Goal: Transaction & Acquisition: Download file/media

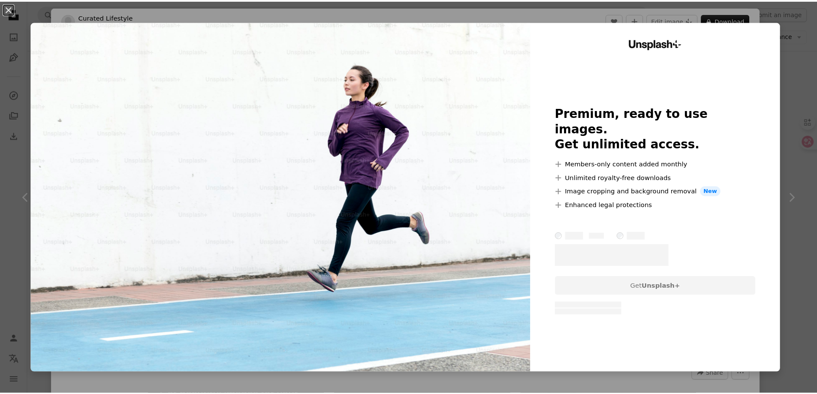
scroll to position [1499, 0]
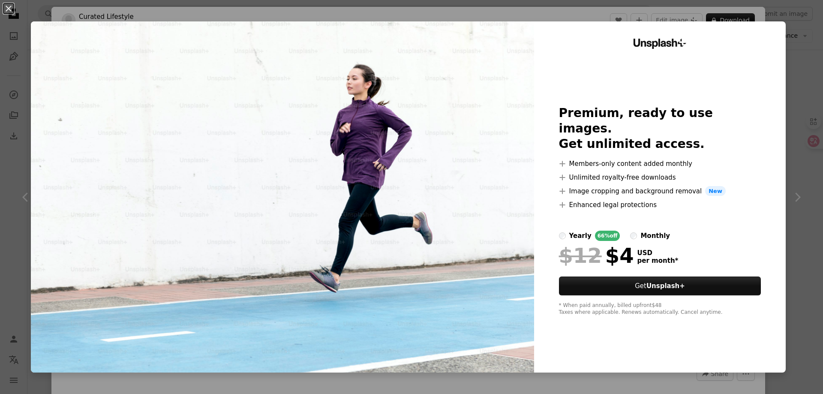
click at [800, 145] on div "An X shape Unsplash+ Premium, ready to use images. Get unlimited access. A plus…" at bounding box center [411, 197] width 823 height 394
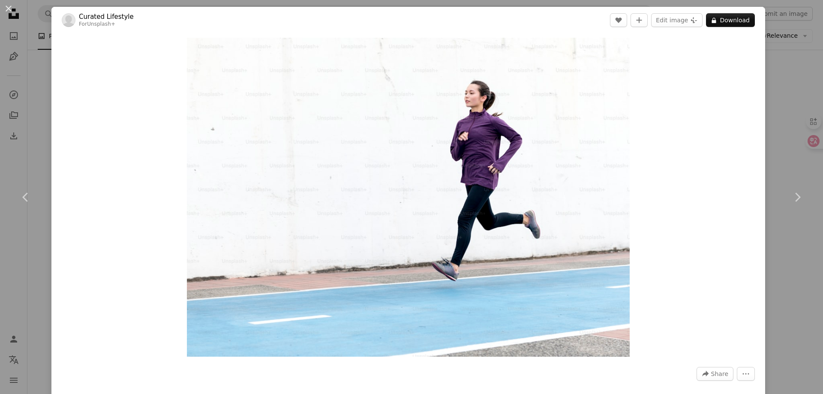
click at [776, 55] on div "An X shape Chevron left Chevron right Curated Lifestyle For Unsplash+ A heart A…" at bounding box center [411, 197] width 823 height 394
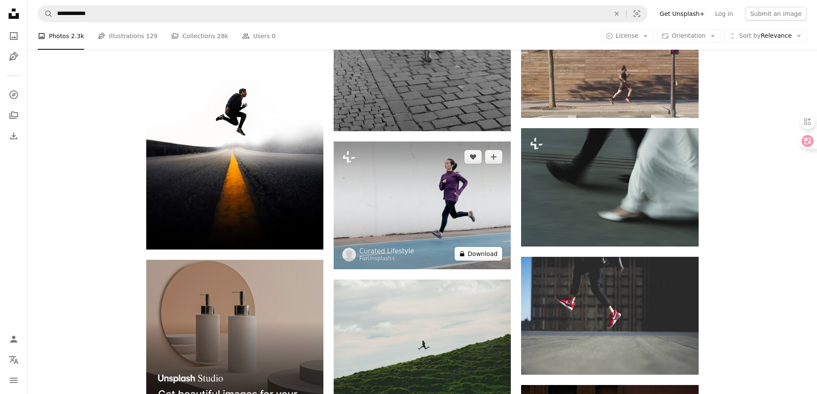
click at [472, 252] on button "A lock Download" at bounding box center [479, 254] width 48 height 14
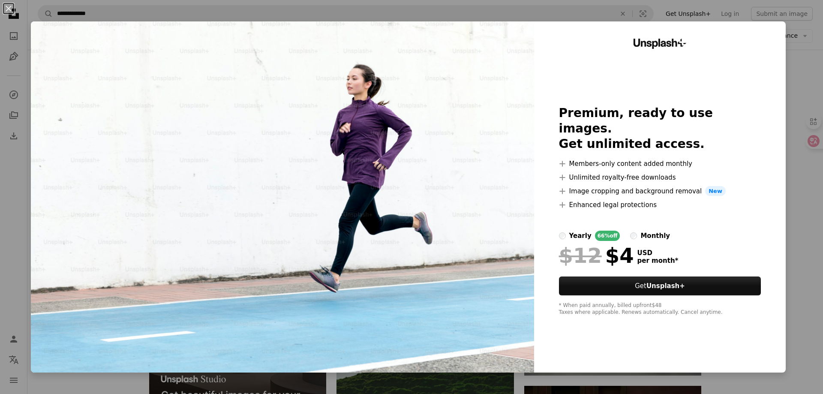
click at [326, 201] on img at bounding box center [282, 196] width 503 height 351
click at [799, 84] on div "An X shape Unsplash+ Premium, ready to use images. Get unlimited access. A plus…" at bounding box center [411, 197] width 823 height 394
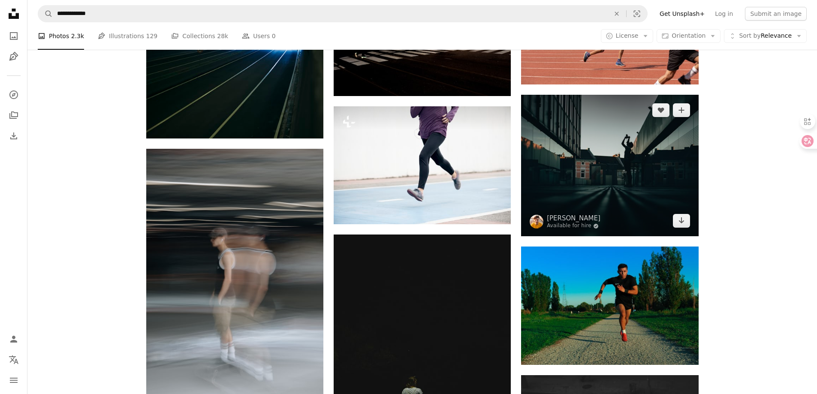
scroll to position [12675, 0]
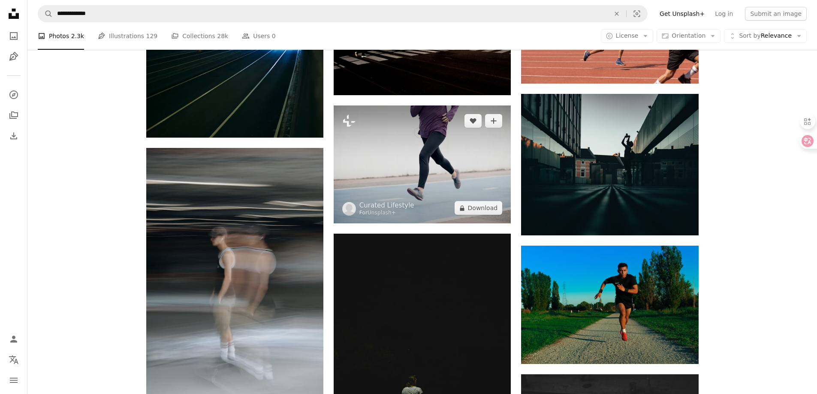
click at [444, 144] on img at bounding box center [422, 165] width 177 height 118
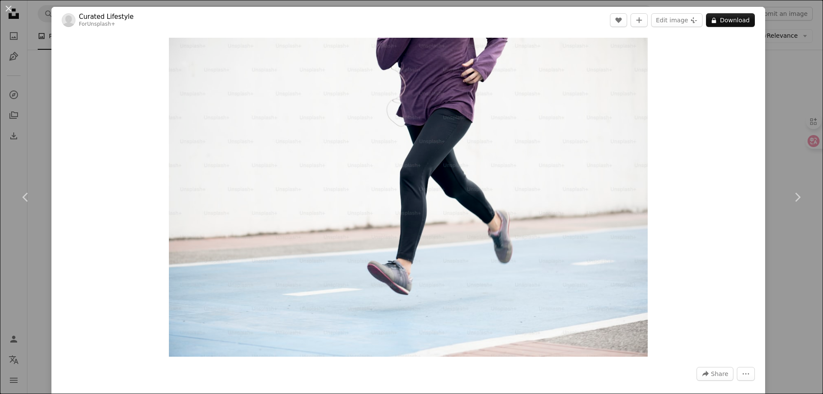
click at [758, 129] on div "Zoom in" at bounding box center [408, 197] width 714 height 328
click at [773, 147] on div "An X shape Chevron left Chevron right Curated Lifestyle For Unsplash+ A heart A…" at bounding box center [411, 197] width 823 height 394
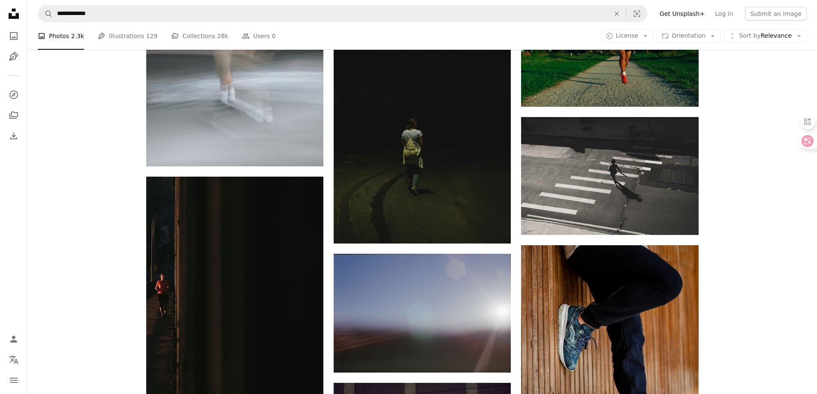
scroll to position [12718, 0]
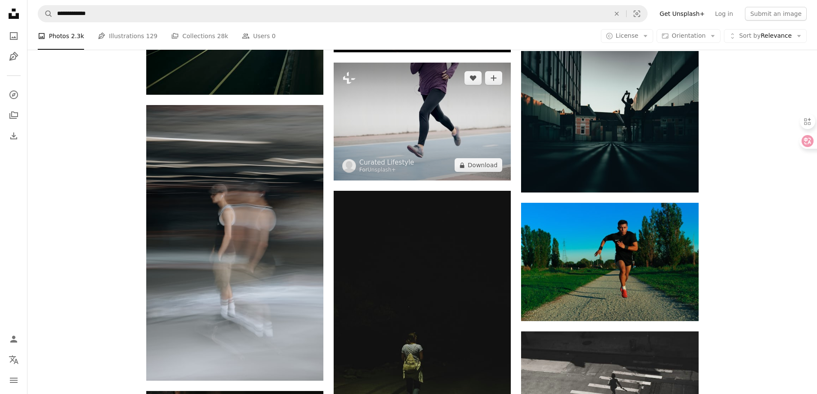
click at [468, 106] on img at bounding box center [422, 122] width 177 height 118
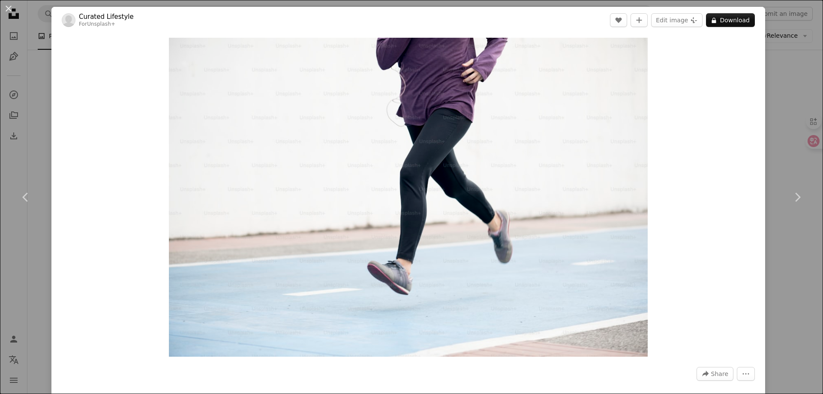
click at [793, 105] on div "An X shape Chevron left Chevron right Curated Lifestyle For Unsplash+ A heart A…" at bounding box center [411, 197] width 823 height 394
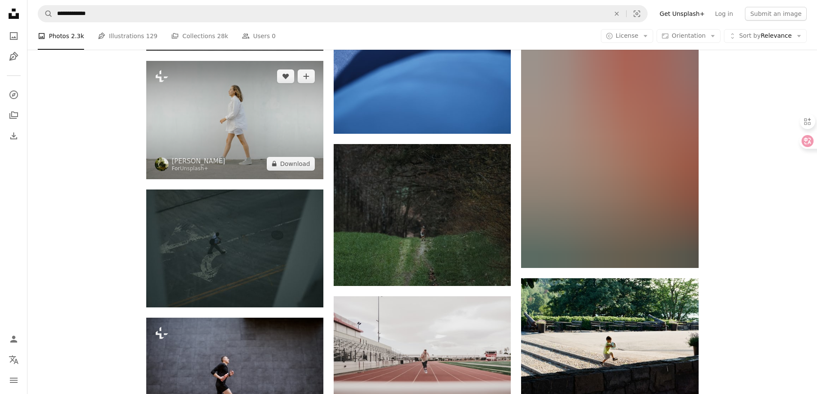
scroll to position [13662, 0]
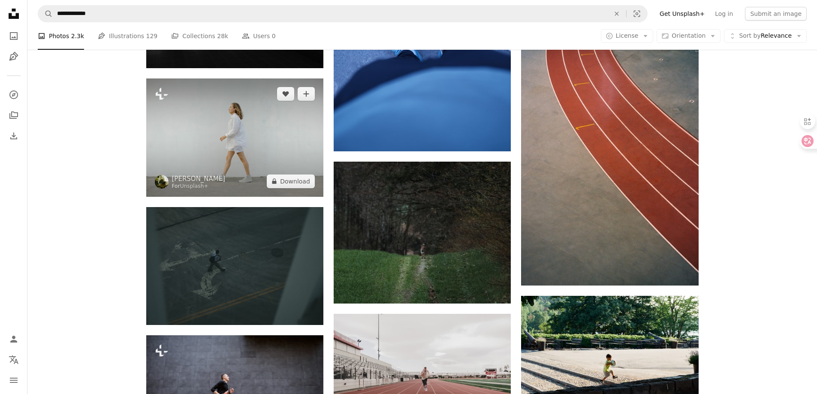
click at [233, 171] on img at bounding box center [234, 137] width 177 height 118
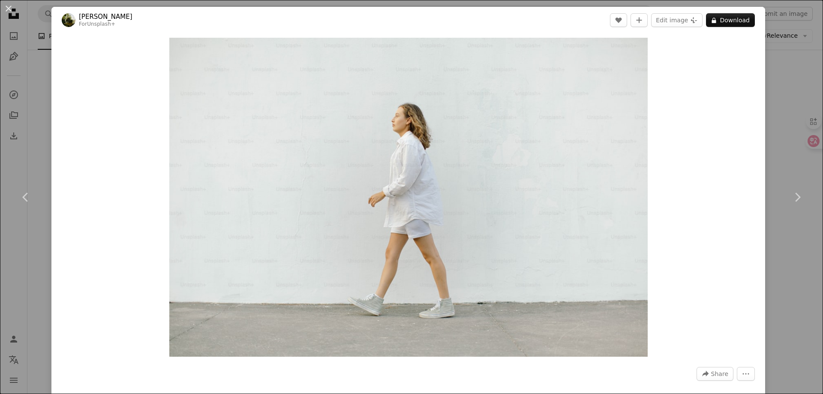
click at [787, 154] on div "An X shape Chevron left Chevron right [PERSON_NAME] For Unsplash+ A heart A plu…" at bounding box center [411, 197] width 823 height 394
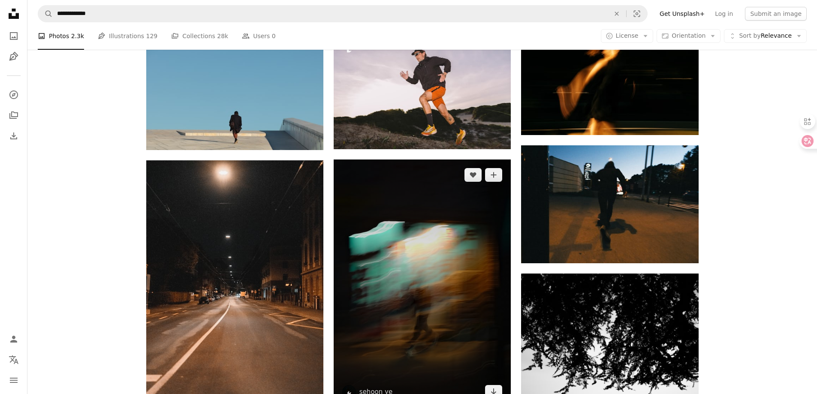
scroll to position [14477, 0]
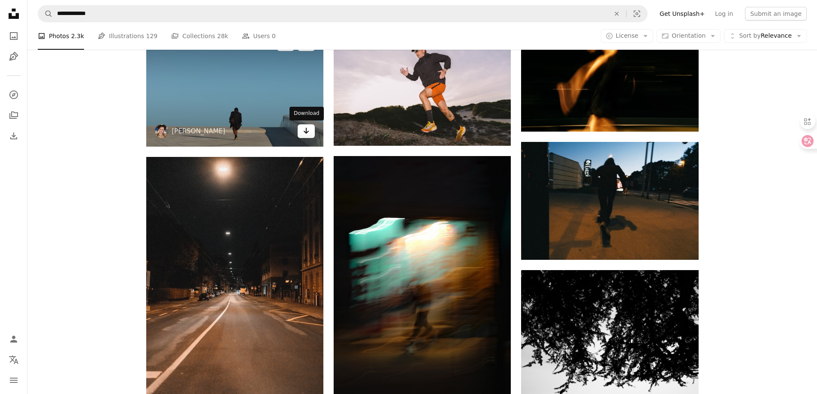
click at [313, 134] on link "Arrow pointing down" at bounding box center [306, 131] width 17 height 14
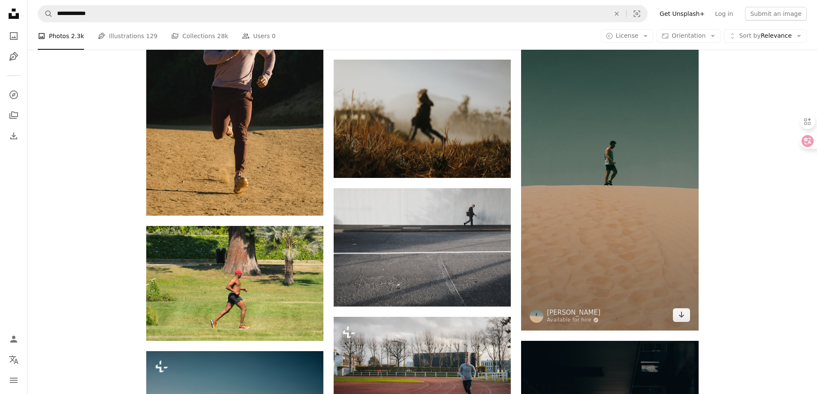
scroll to position [16492, 0]
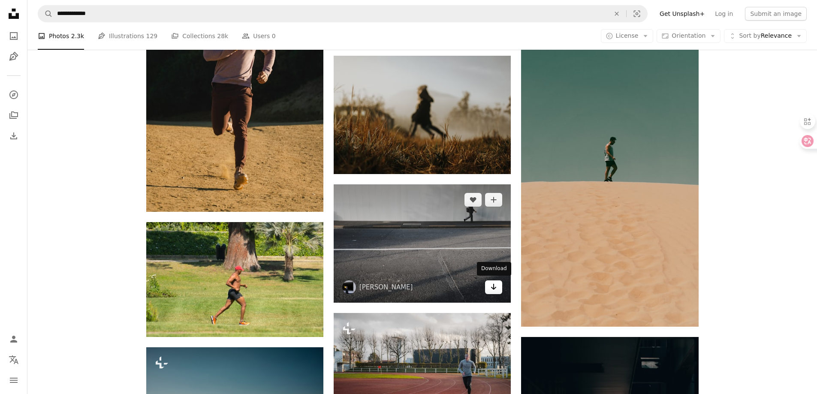
click at [491, 292] on link "Arrow pointing down" at bounding box center [493, 287] width 17 height 14
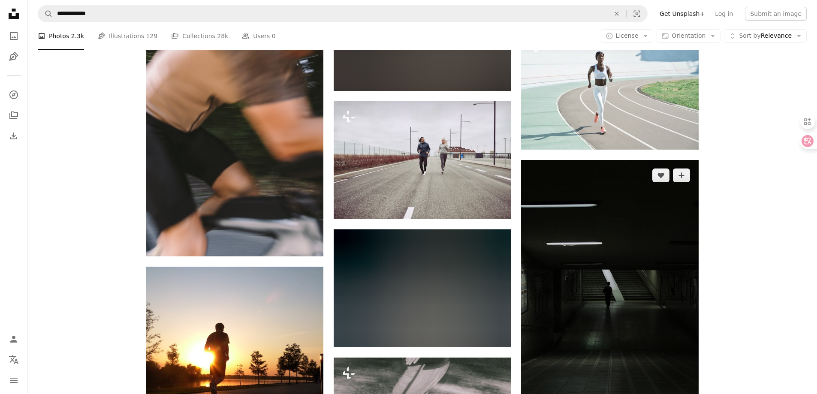
scroll to position [22325, 0]
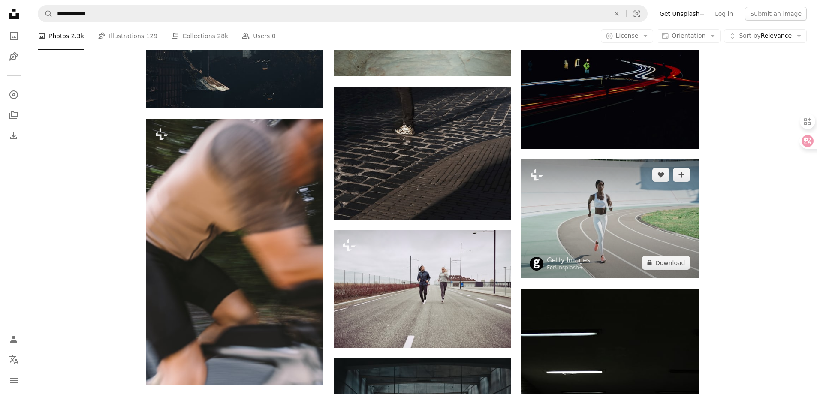
click at [659, 203] on img at bounding box center [609, 219] width 177 height 118
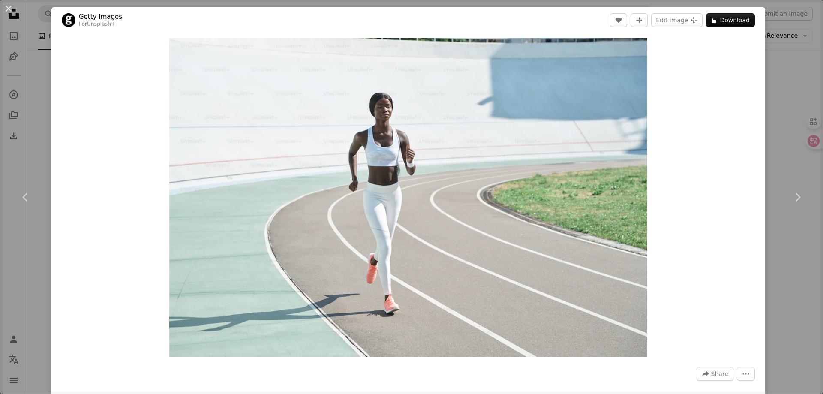
click at [772, 124] on div "An X shape Chevron left Chevron right Getty Images For Unsplash+ A heart A plus…" at bounding box center [411, 197] width 823 height 394
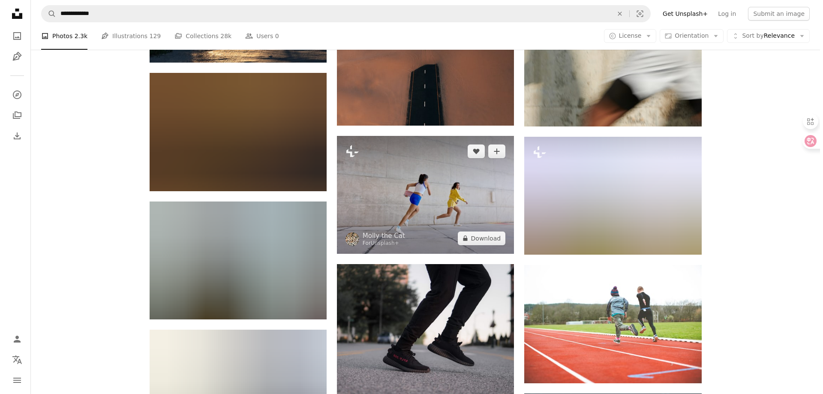
scroll to position [32961, 0]
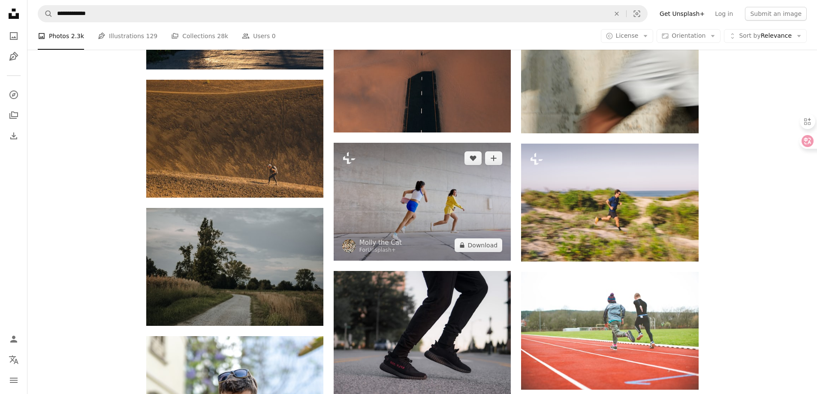
click at [507, 215] on img at bounding box center [422, 202] width 177 height 118
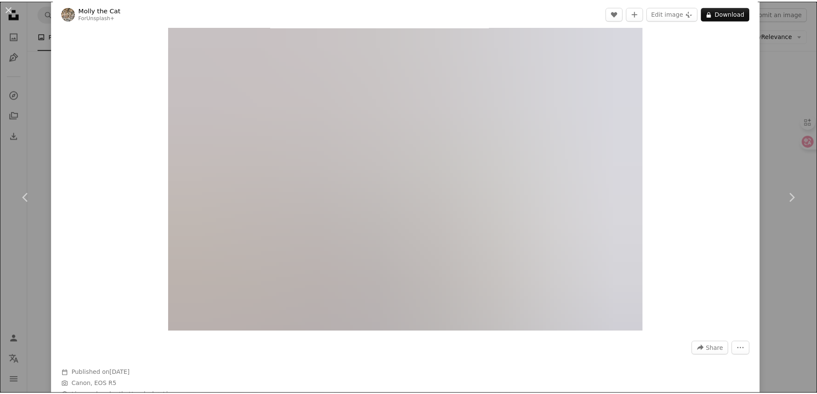
scroll to position [43, 0]
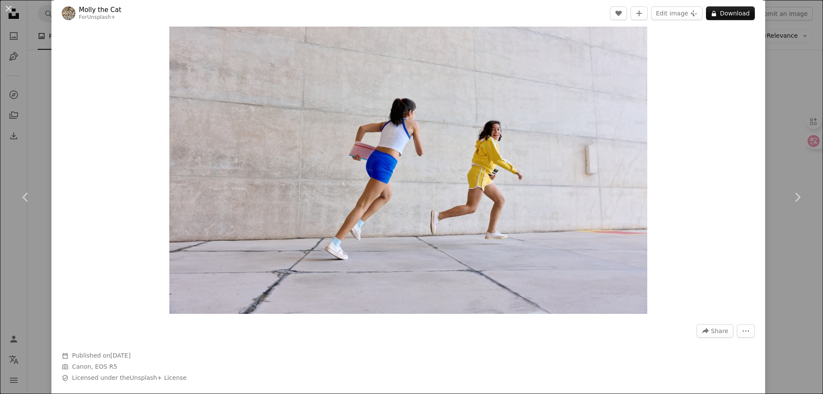
drag, startPoint x: 797, startPoint y: 148, endPoint x: 705, endPoint y: 137, distance: 92.4
click at [797, 148] on div "An X shape Chevron left Chevron right [PERSON_NAME] the Cat For Unsplash+ A hea…" at bounding box center [411, 197] width 823 height 394
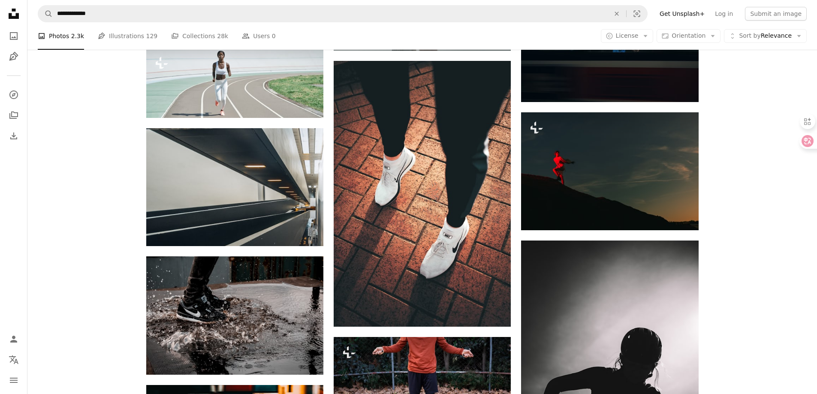
scroll to position [39608, 0]
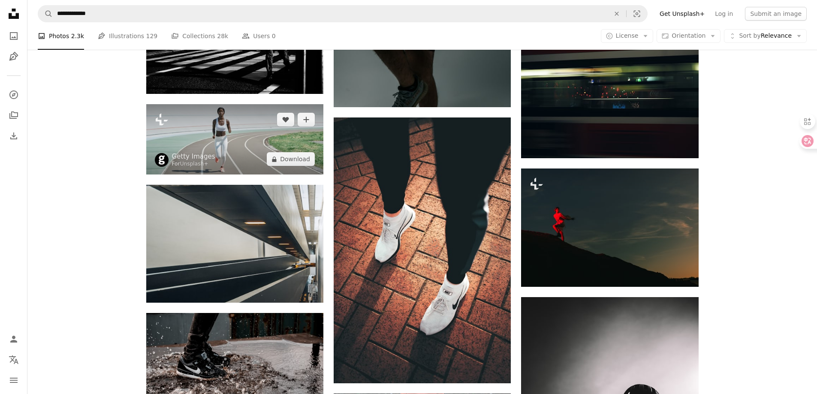
click at [272, 133] on img at bounding box center [234, 139] width 177 height 70
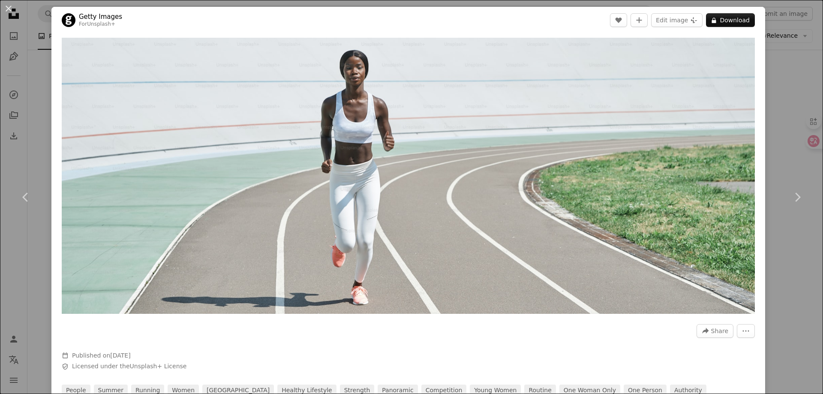
click at [771, 289] on div "An X shape Chevron left Chevron right Getty Images For Unsplash+ A heart A plus…" at bounding box center [411, 197] width 823 height 394
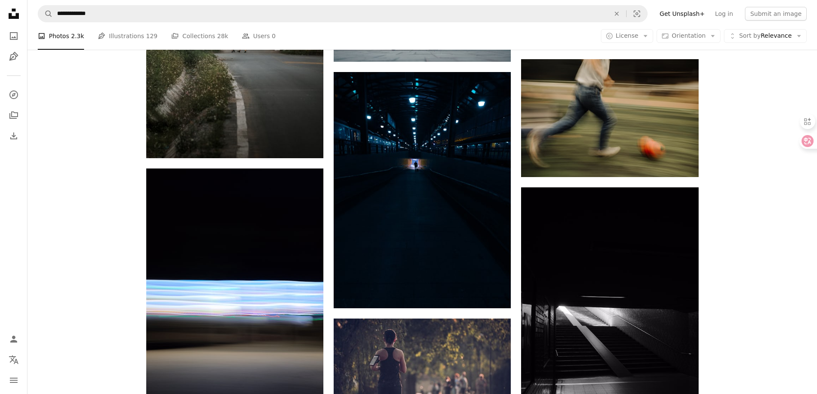
scroll to position [47566, 0]
